Goal: Find specific page/section: Find specific page/section

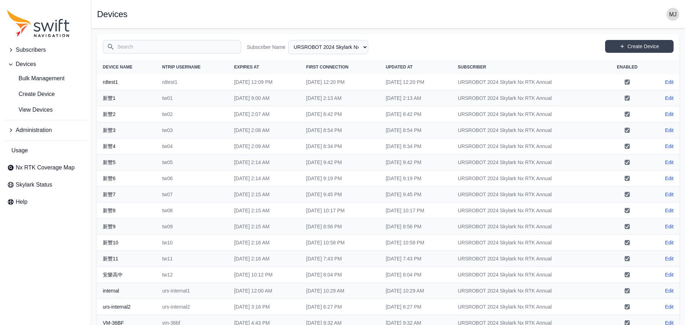
select select "b644441d-e755-4979-866a-1eb00d20fa50"
click at [41, 53] on span "Subscribers" at bounding box center [31, 50] width 30 height 9
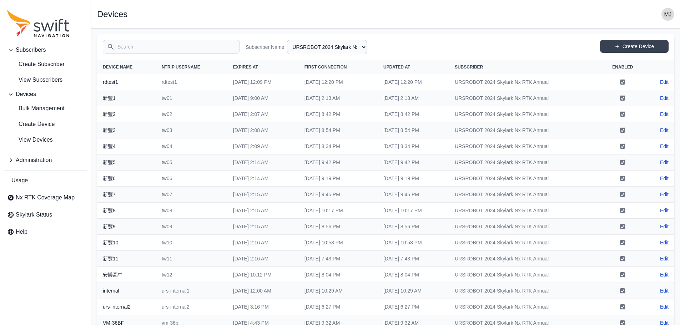
click at [46, 158] on span "Administration" at bounding box center [34, 160] width 36 height 9
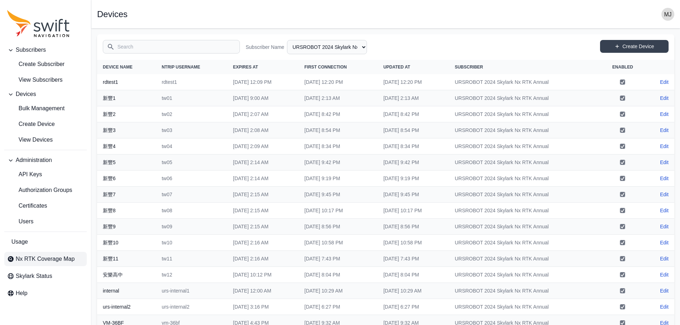
click at [44, 254] on link "Nx RTK Coverage Map" at bounding box center [45, 259] width 82 height 14
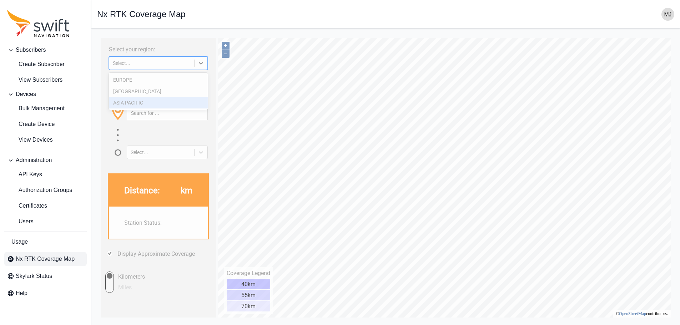
drag, startPoint x: 184, startPoint y: 66, endPoint x: 205, endPoint y: 56, distance: 23.3
click at [184, 66] on div "Select..." at bounding box center [151, 63] width 85 height 7
click at [171, 62] on div "Select..." at bounding box center [152, 63] width 78 height 6
paste input
click at [144, 62] on div "Select..." at bounding box center [152, 63] width 78 height 6
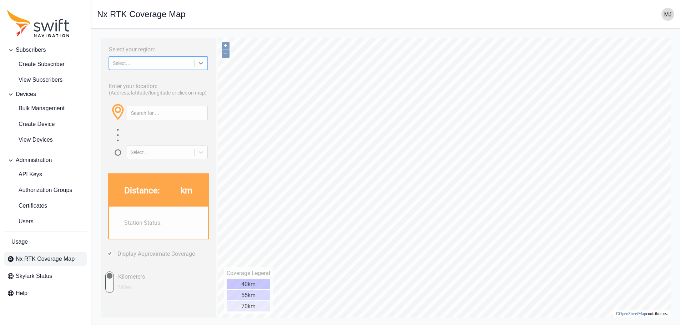
click at [144, 62] on div "Select..." at bounding box center [152, 63] width 78 height 6
paste input
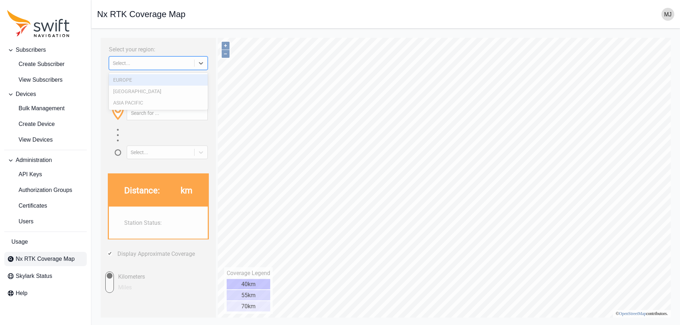
click at [199, 64] on icon at bounding box center [200, 63] width 7 height 7
click at [149, 89] on div "[GEOGRAPHIC_DATA]" at bounding box center [158, 91] width 99 height 11
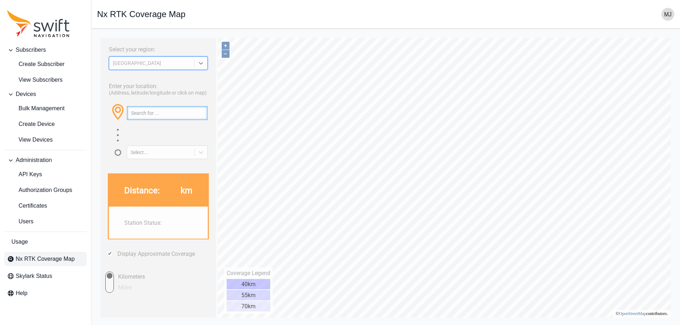
click at [153, 114] on input "text" at bounding box center [167, 113] width 80 height 14
paste input "[GEOGRAPHIC_DATA]"
type input "[GEOGRAPHIC_DATA]"
click at [205, 109] on button "button" at bounding box center [202, 113] width 12 height 14
